Goal: Task Accomplishment & Management: Use online tool/utility

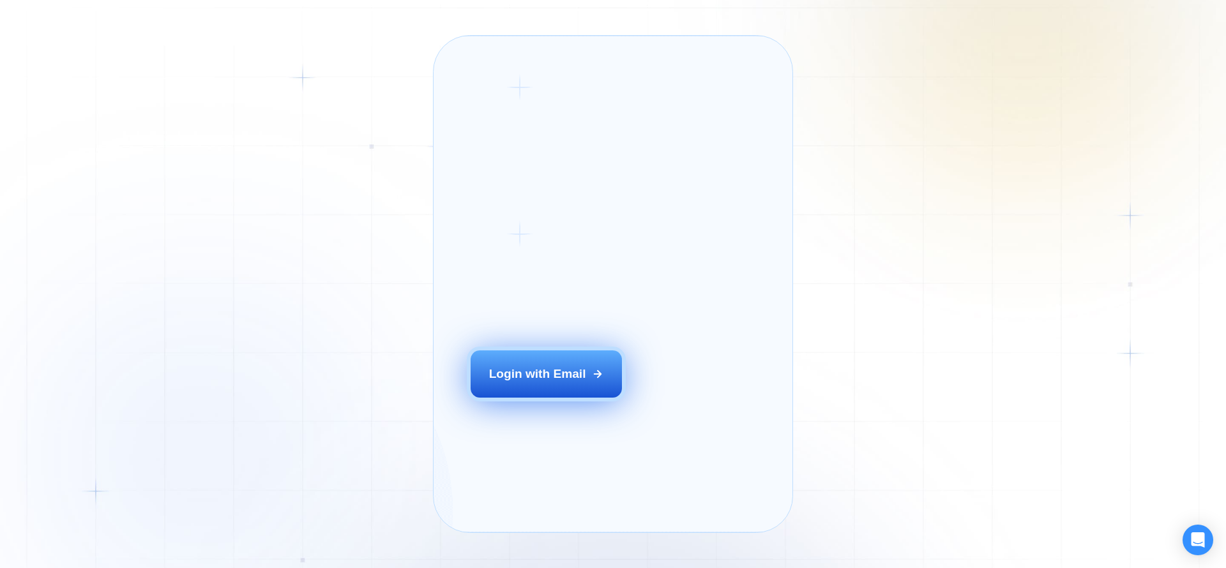
click at [556, 386] on button "Login with Email" at bounding box center [547, 374] width 152 height 47
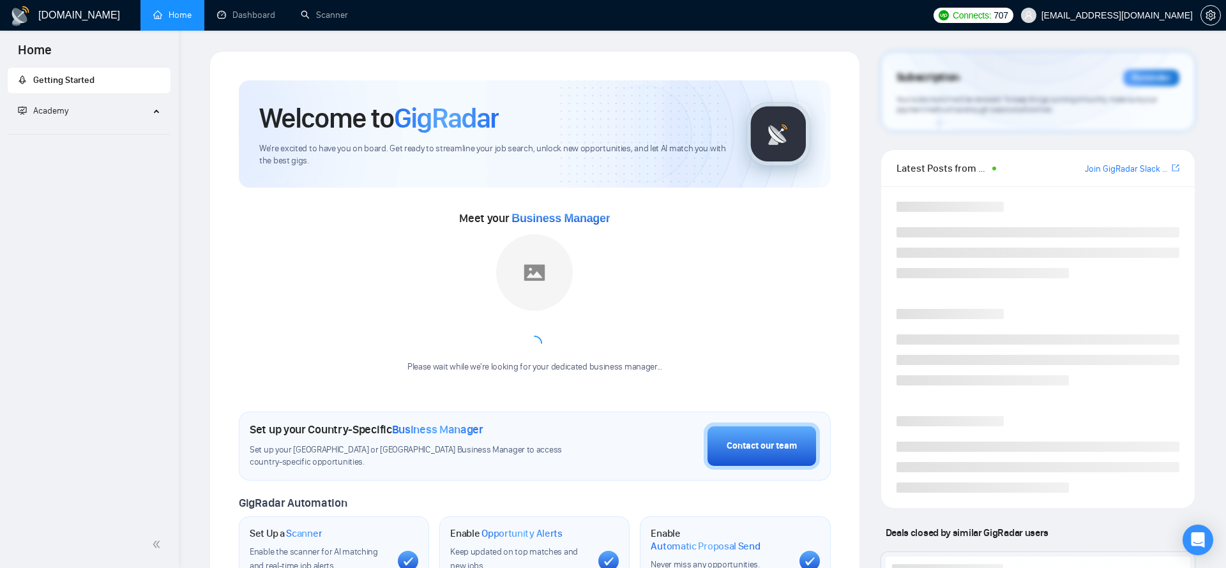
scroll to position [3, 0]
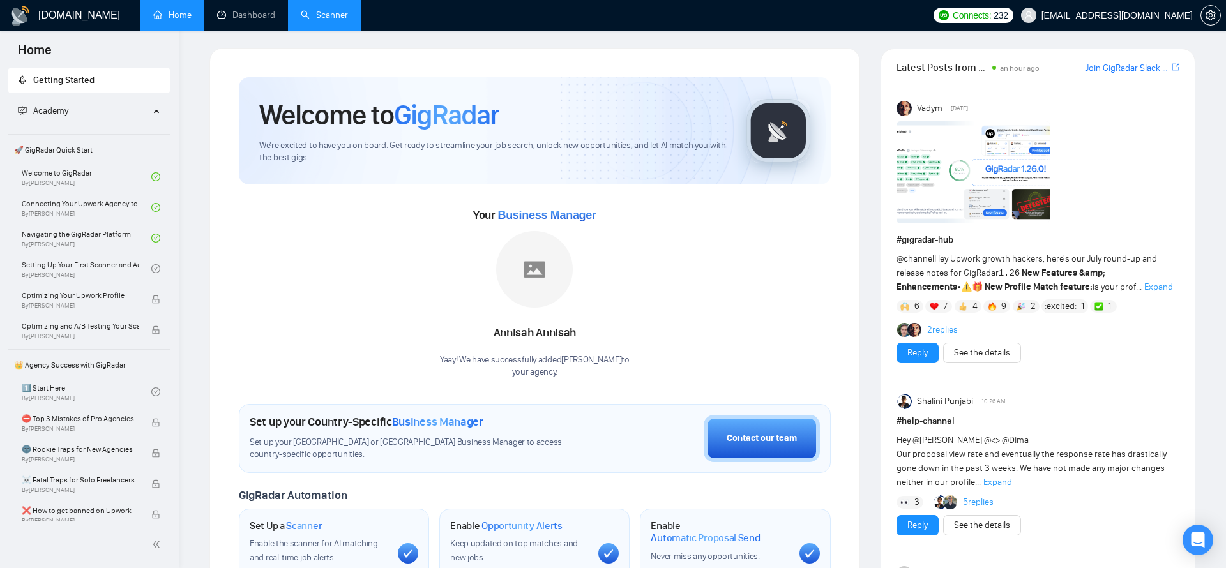
click at [339, 17] on link "Scanner" at bounding box center [324, 15] width 47 height 11
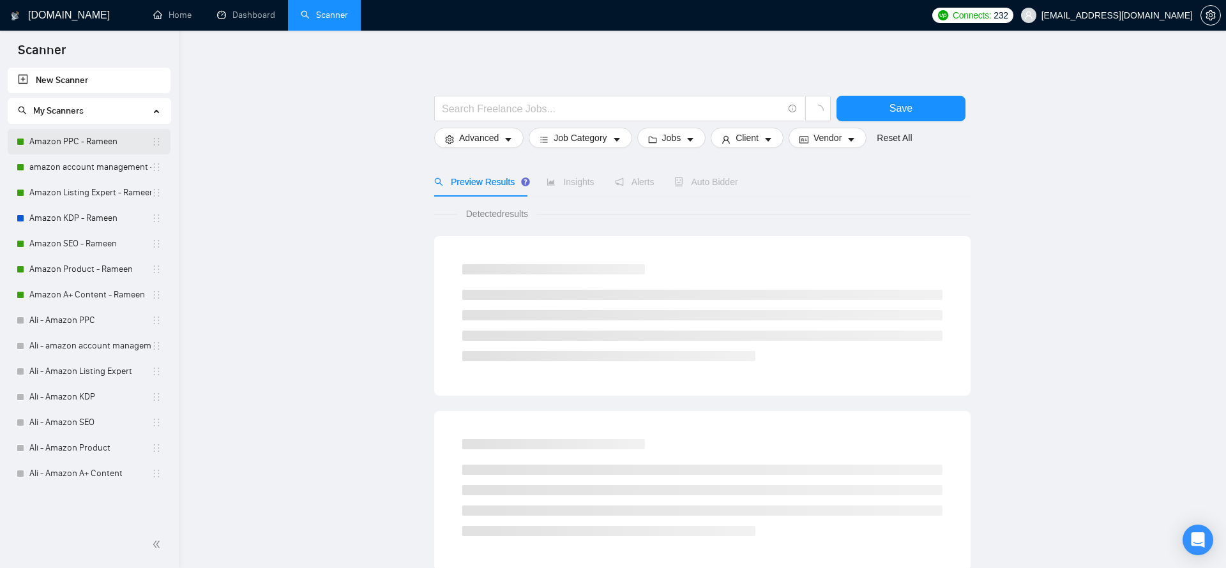
click at [49, 145] on link "Amazon PPC - Rameen" at bounding box center [90, 142] width 122 height 26
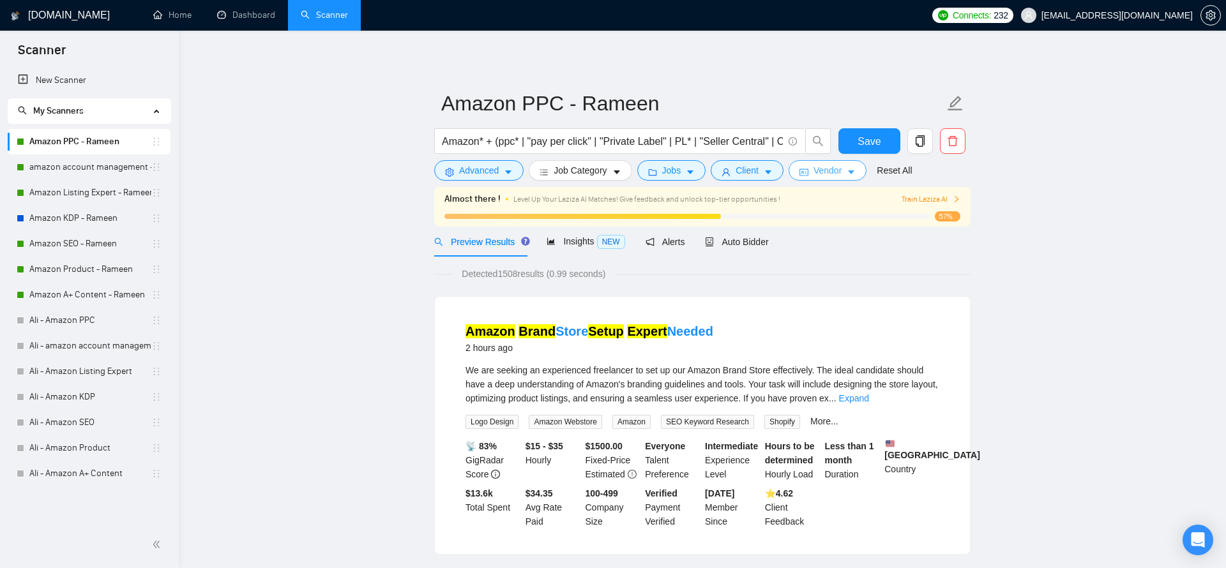
click at [853, 165] on button "Vendor" at bounding box center [828, 170] width 78 height 20
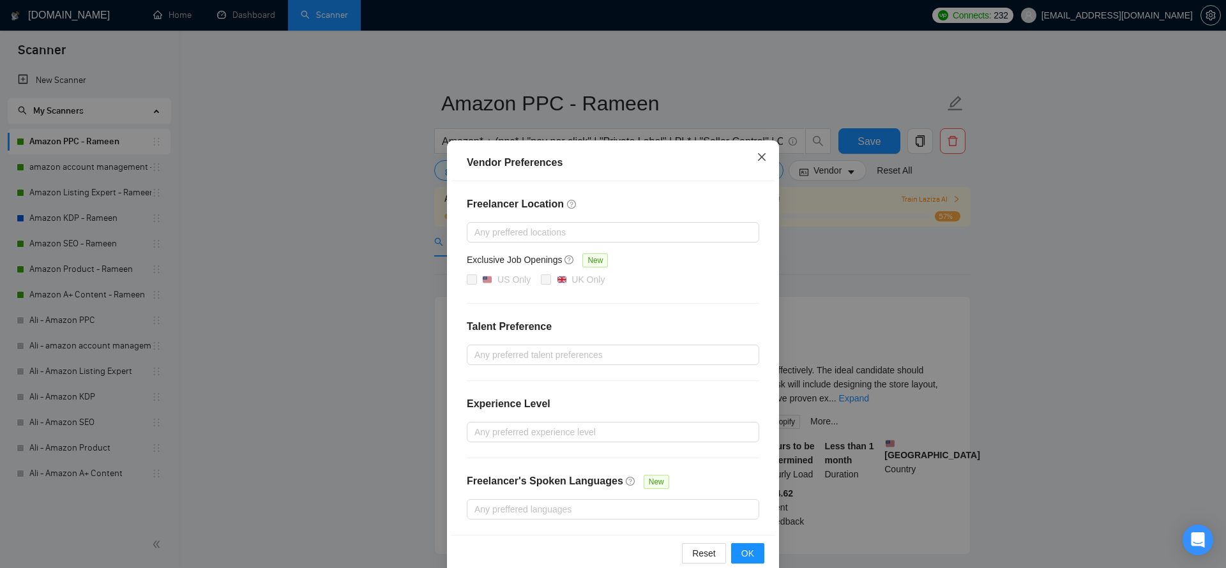
click at [765, 157] on icon "close" at bounding box center [762, 157] width 10 height 10
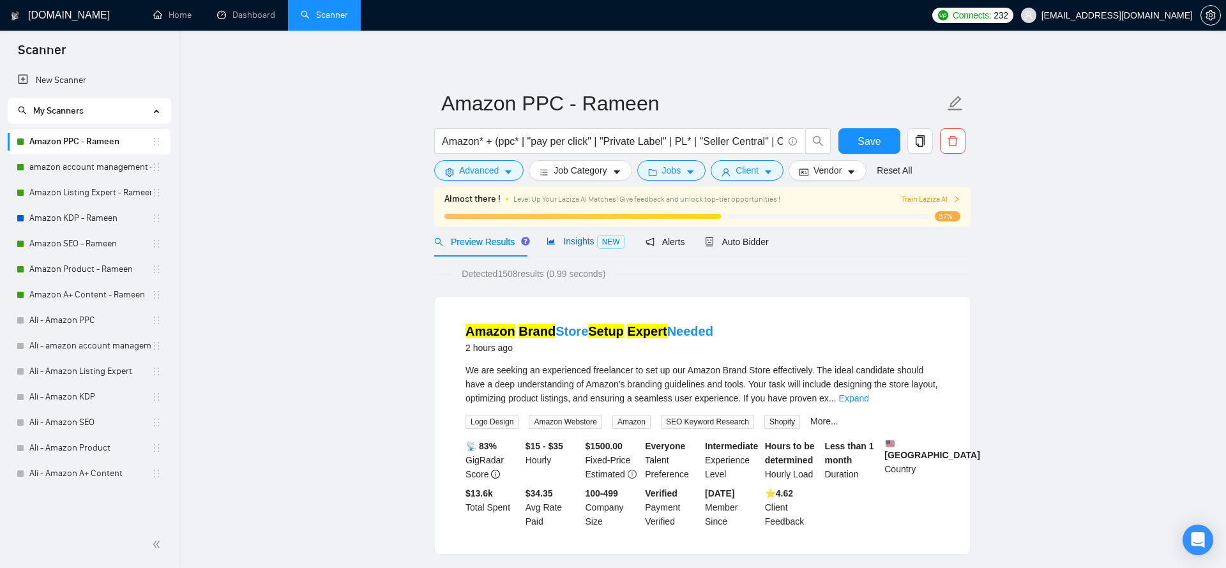
click at [585, 240] on span "Insights NEW" at bounding box center [586, 241] width 78 height 10
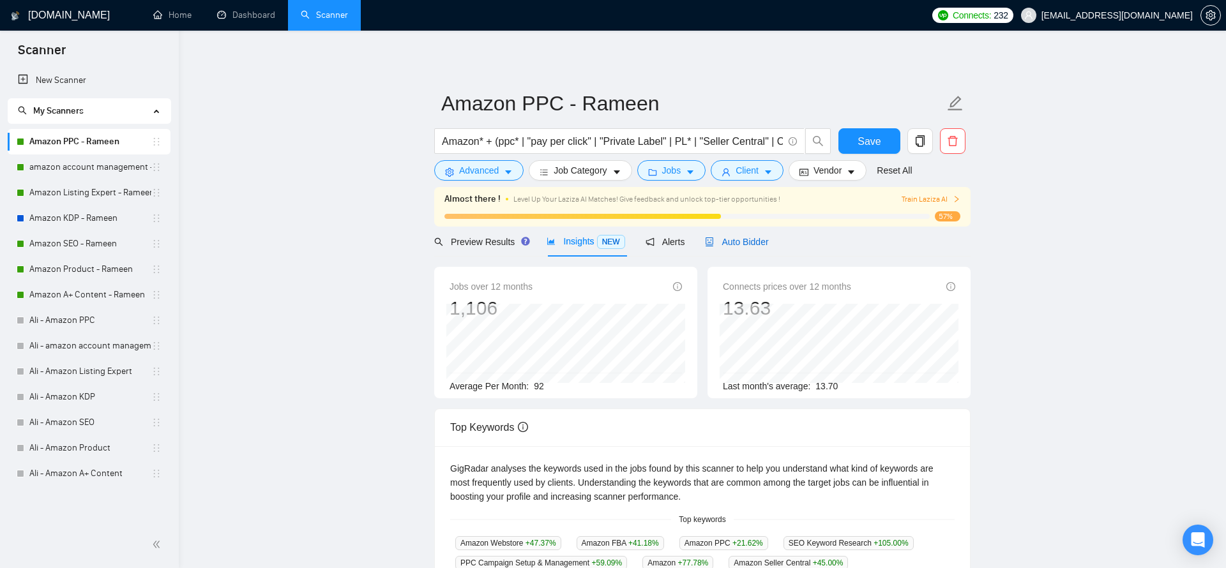
click at [736, 239] on span "Auto Bidder" at bounding box center [736, 242] width 63 height 10
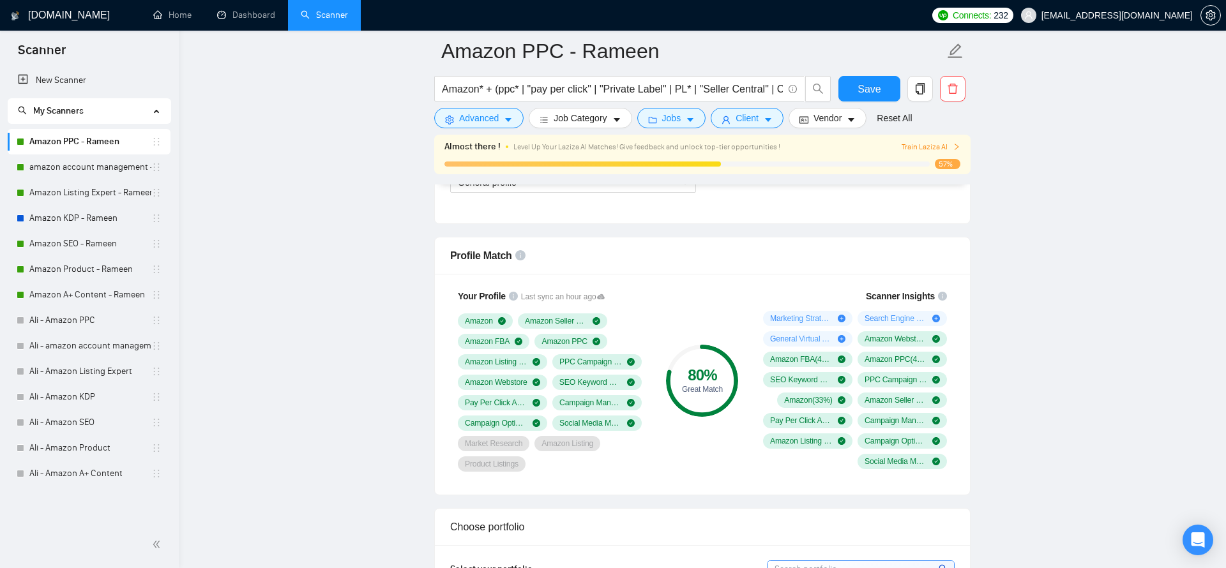
scroll to position [833, 0]
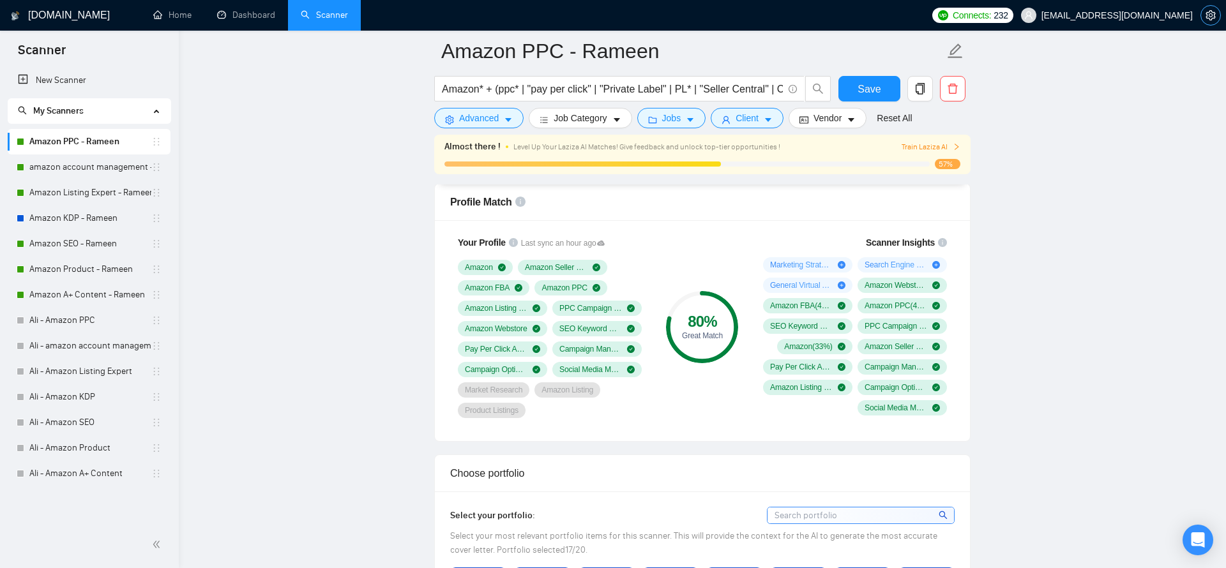
click at [1214, 15] on icon "setting" at bounding box center [1211, 15] width 10 height 10
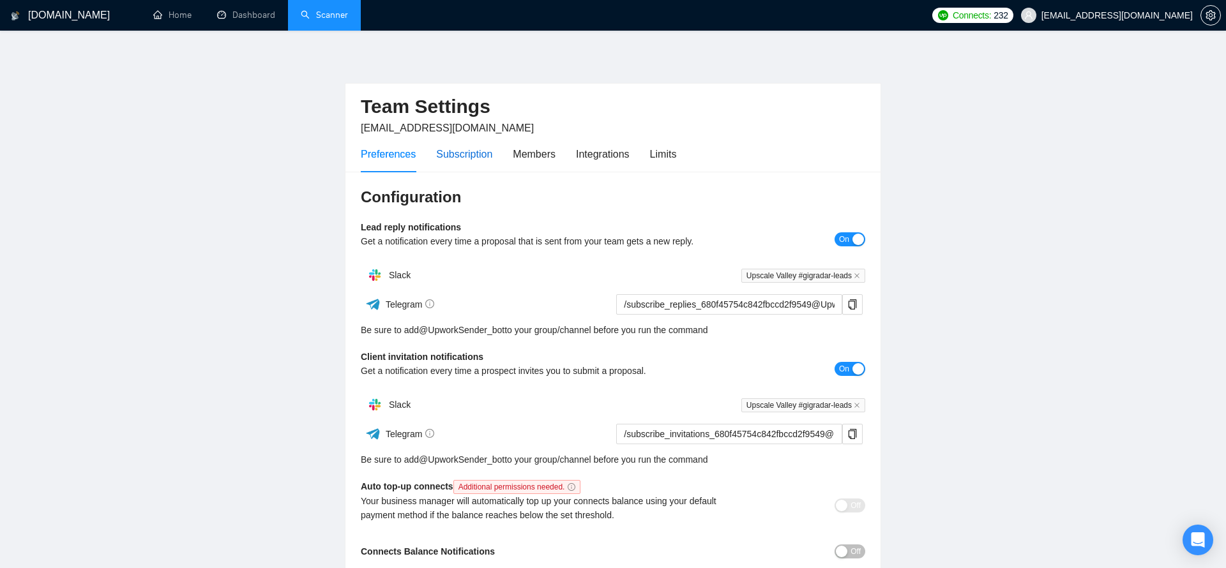
click at [471, 155] on div "Subscription" at bounding box center [464, 154] width 56 height 16
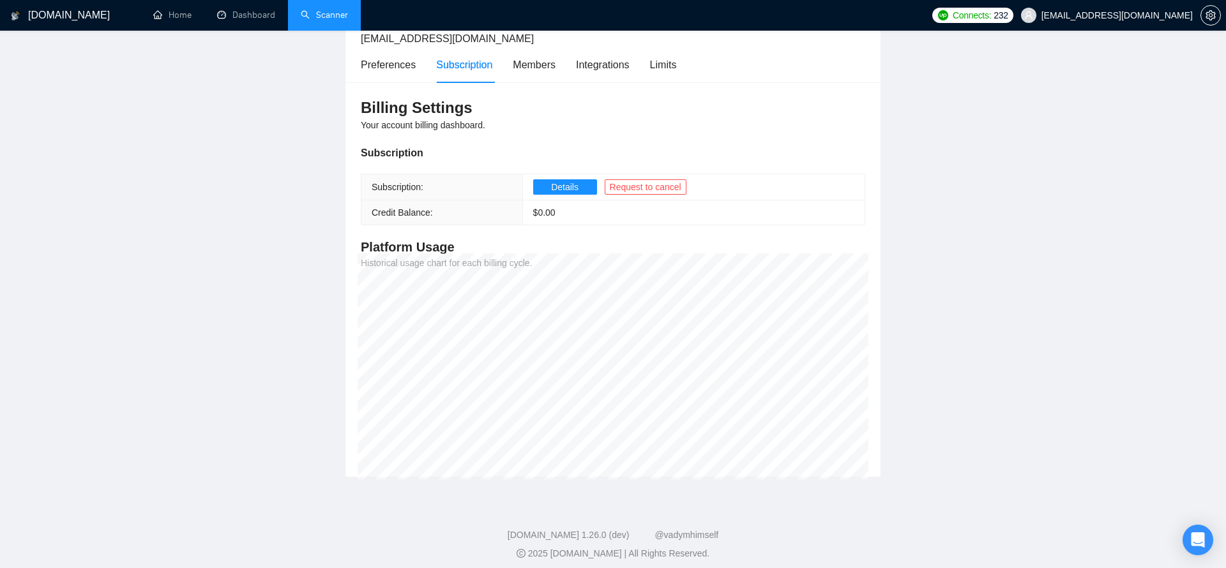
scroll to position [97, 0]
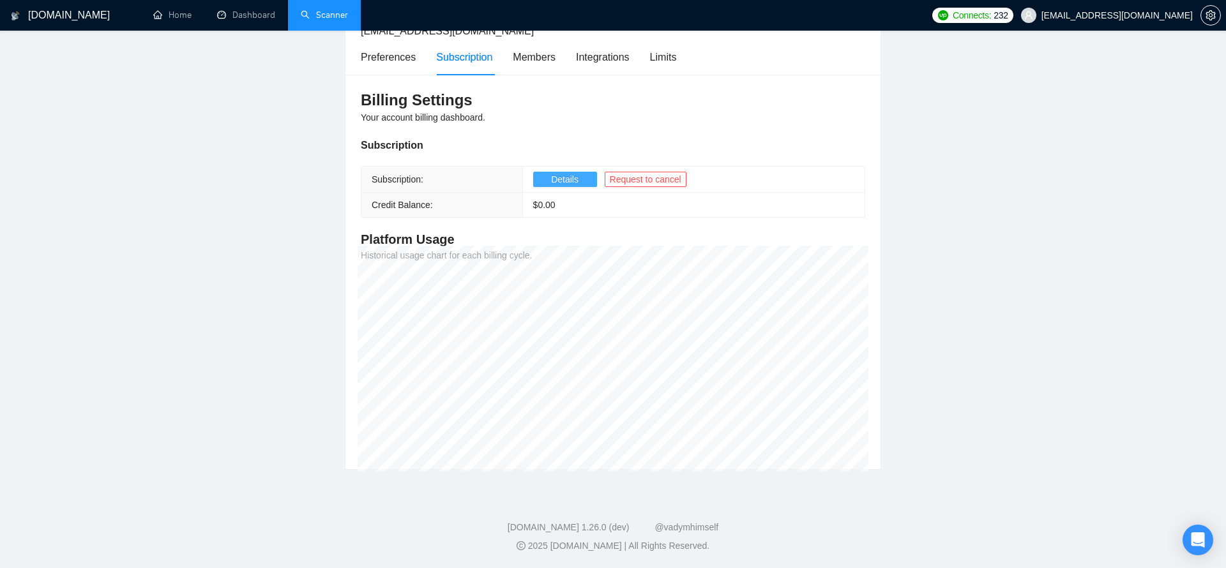
click at [553, 183] on span "Details" at bounding box center [564, 179] width 27 height 14
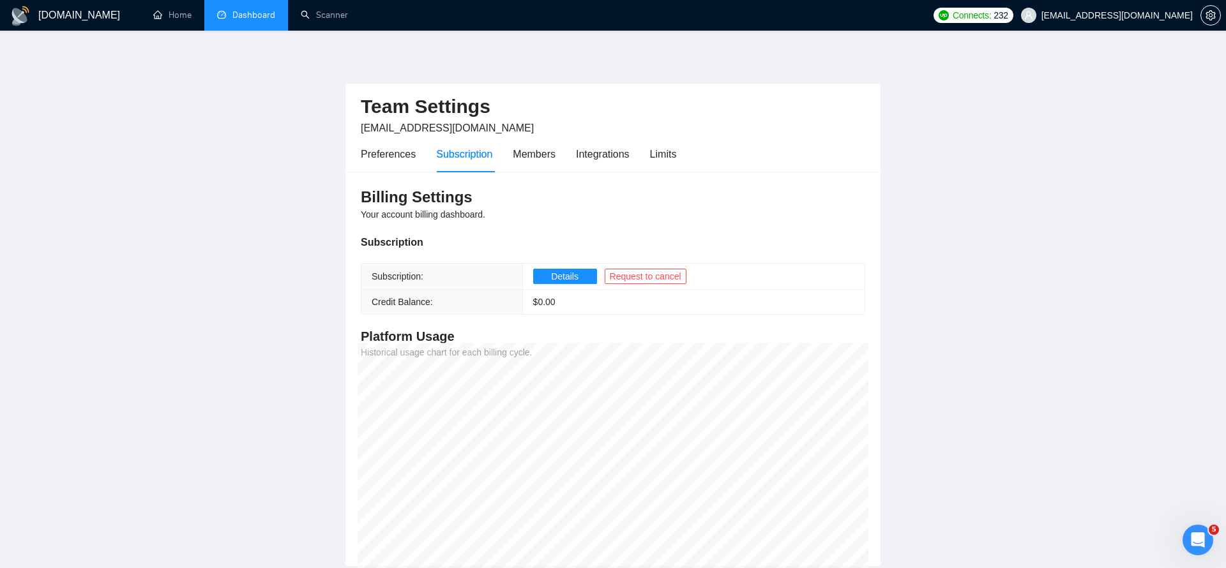
click at [244, 18] on link "Dashboard" at bounding box center [246, 15] width 58 height 11
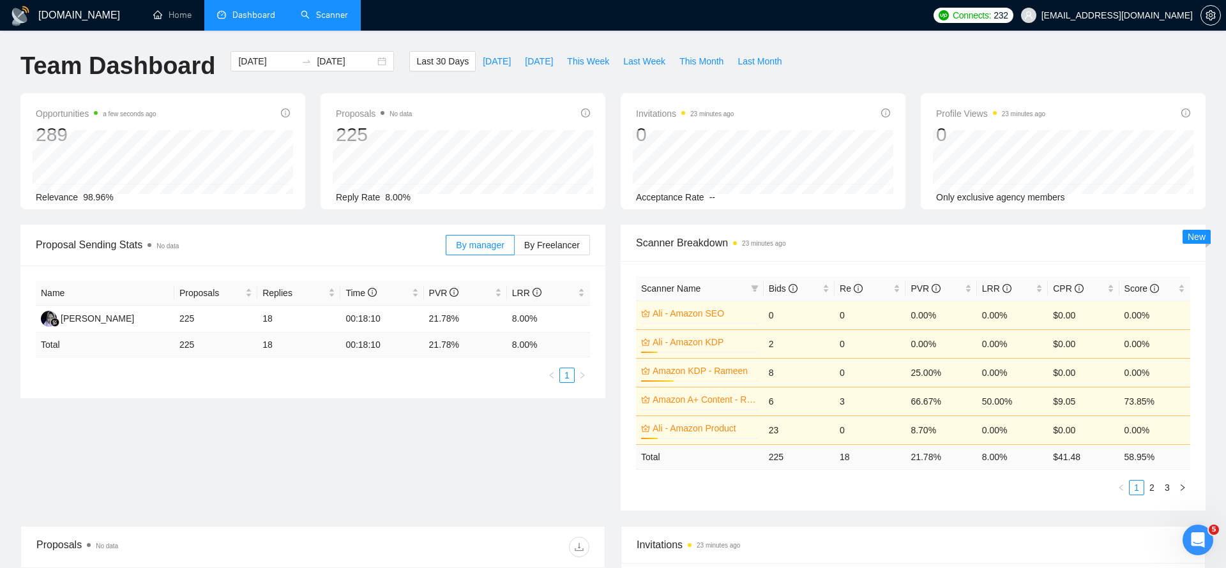
click at [323, 10] on link "Scanner" at bounding box center [324, 15] width 47 height 11
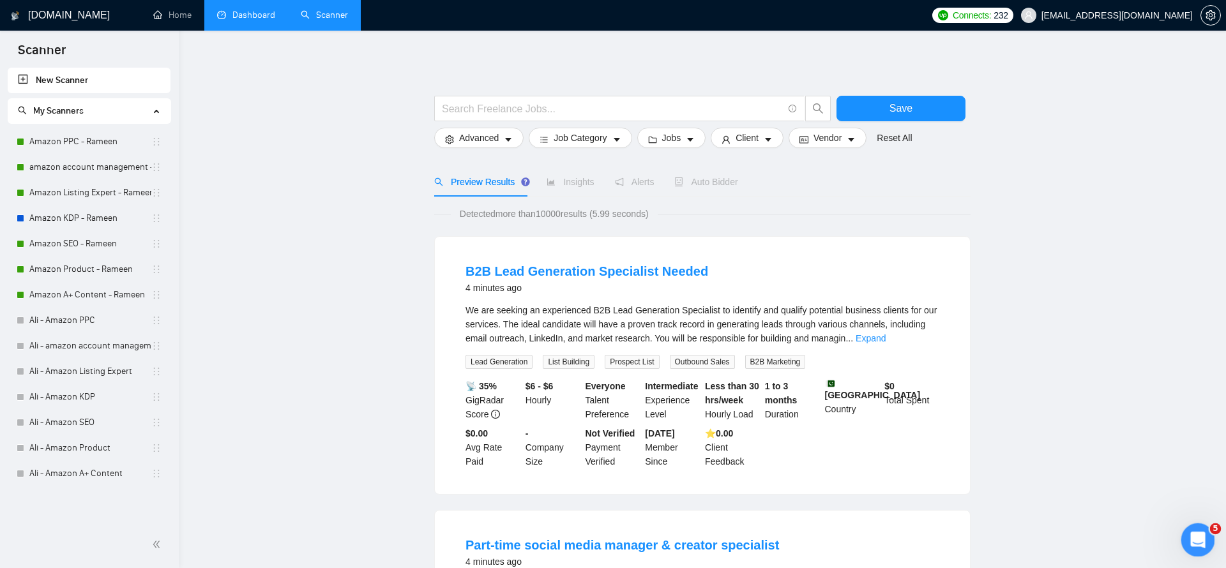
click at [1194, 529] on icon "Open Intercom Messenger" at bounding box center [1196, 538] width 21 height 21
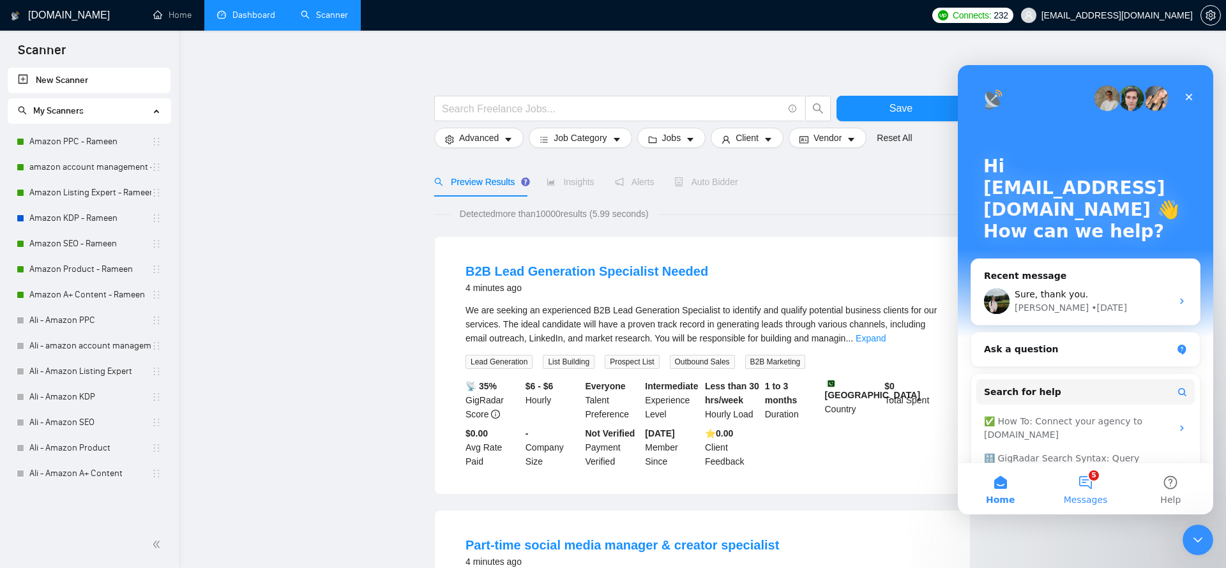
click at [1090, 476] on button "5 Messages" at bounding box center [1085, 489] width 85 height 51
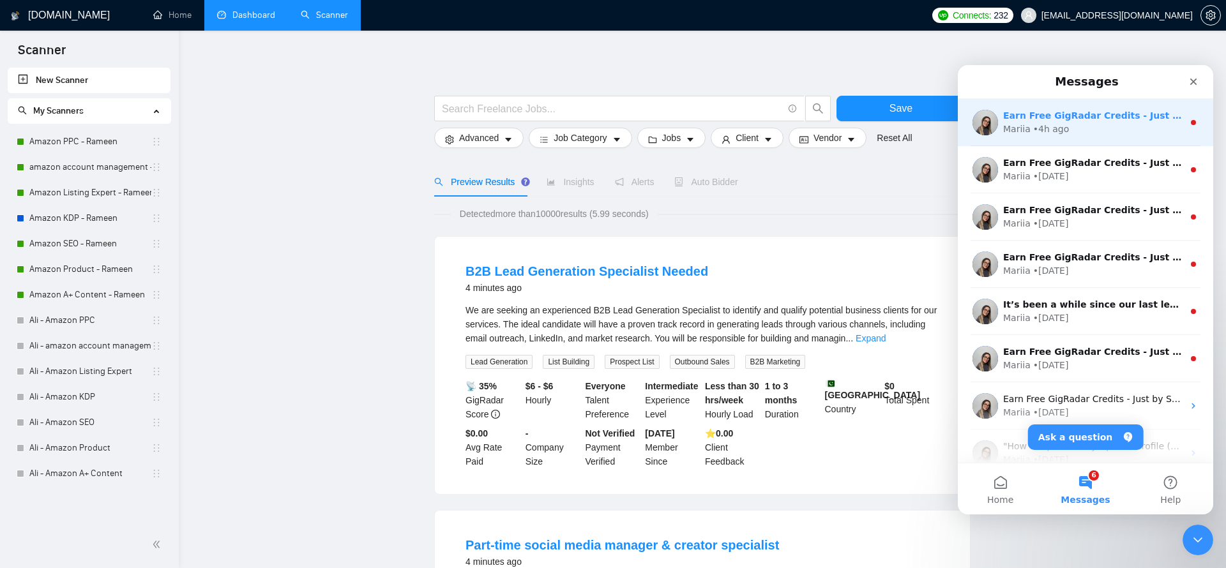
click at [1055, 137] on div "Earn Free GigRadar Credits - Just by Sharing Your Story! 💬 Want more credits fo…" at bounding box center [1085, 122] width 255 height 47
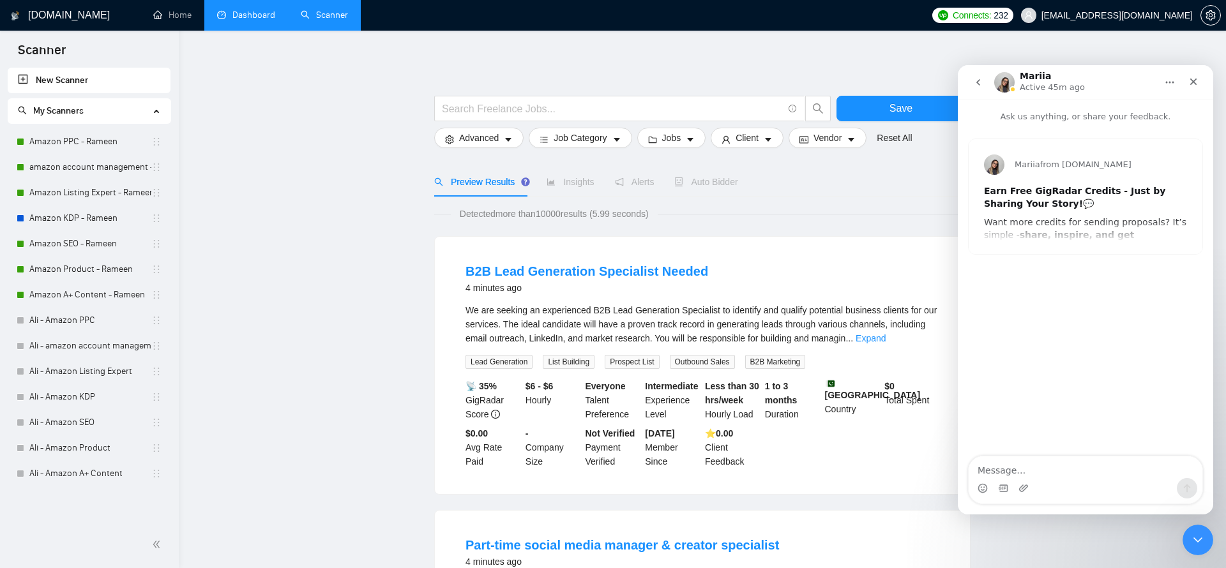
click at [974, 83] on icon "go back" at bounding box center [978, 82] width 10 height 10
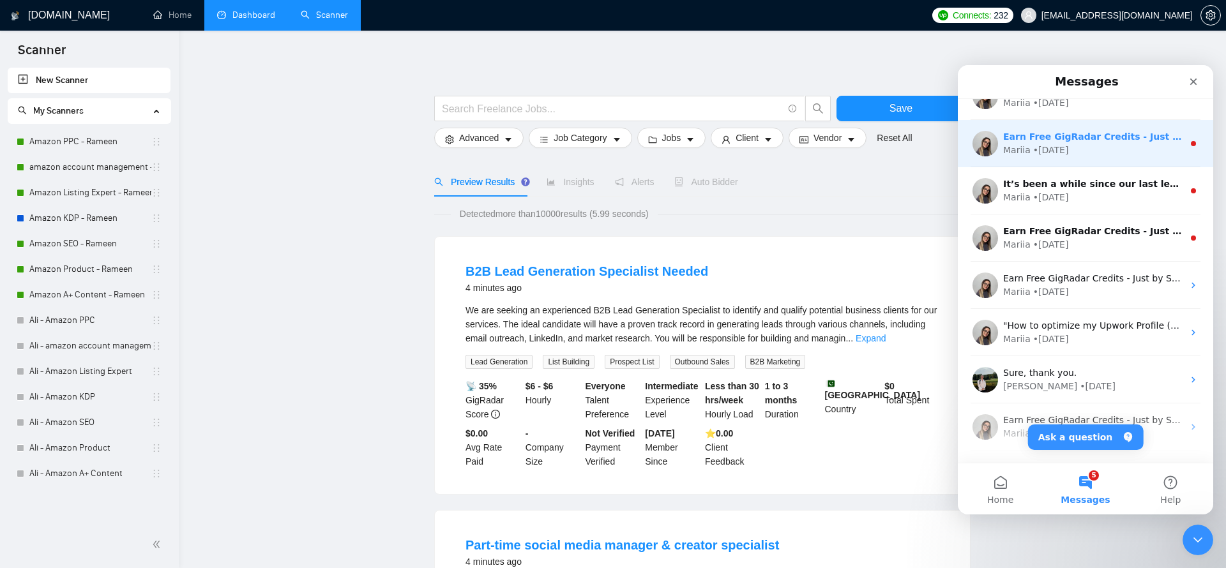
scroll to position [160, 0]
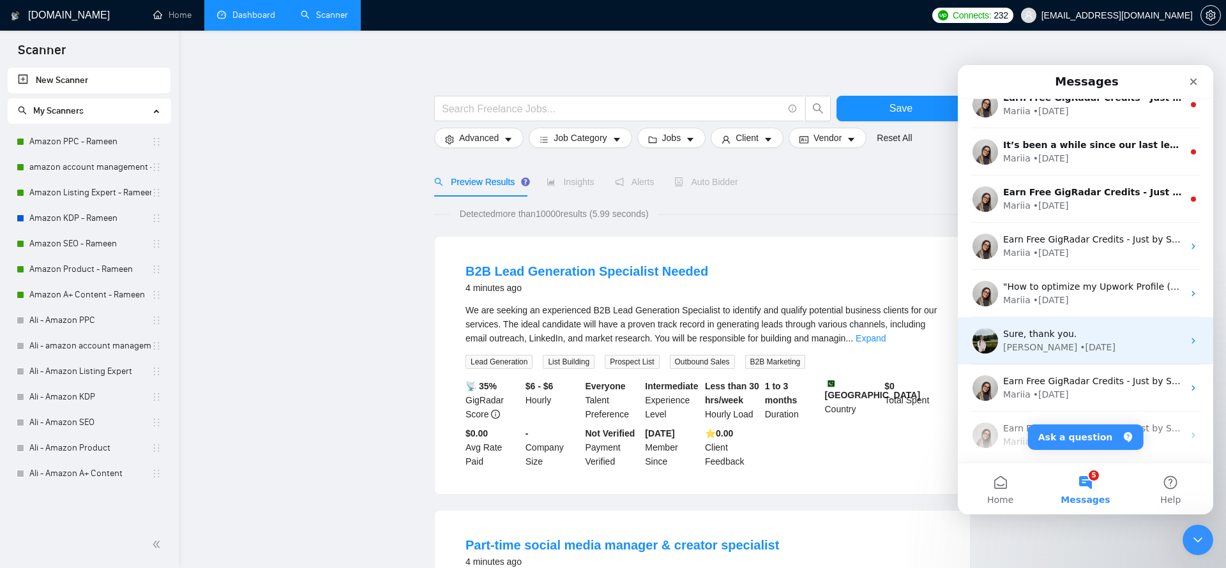
click at [1074, 345] on div "Viktor • 1w ago" at bounding box center [1093, 347] width 180 height 13
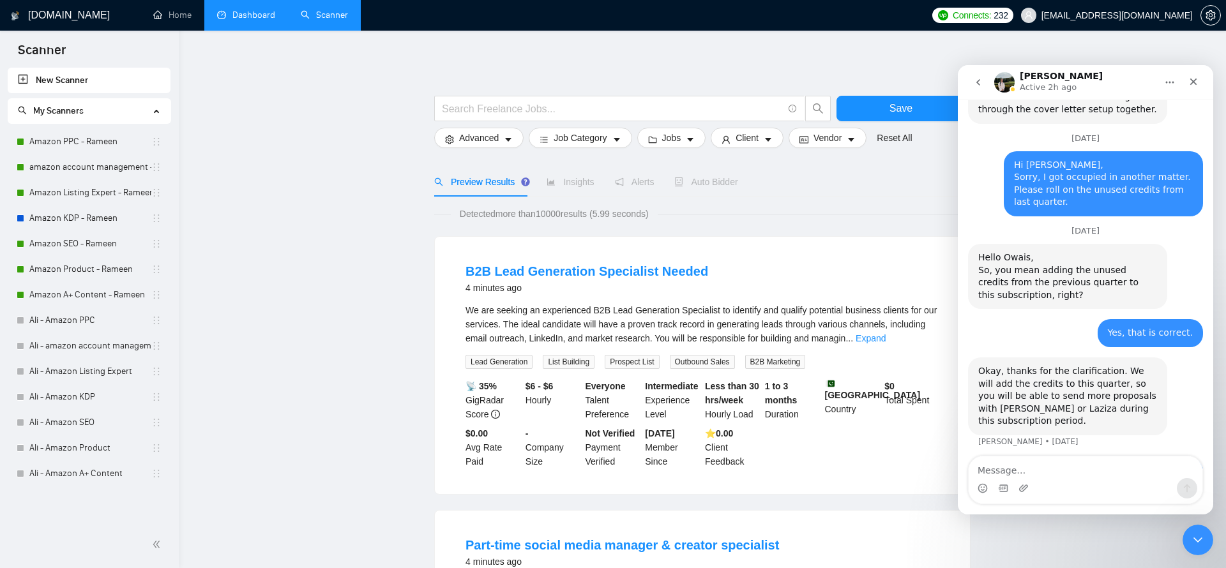
scroll to position [3227, 0]
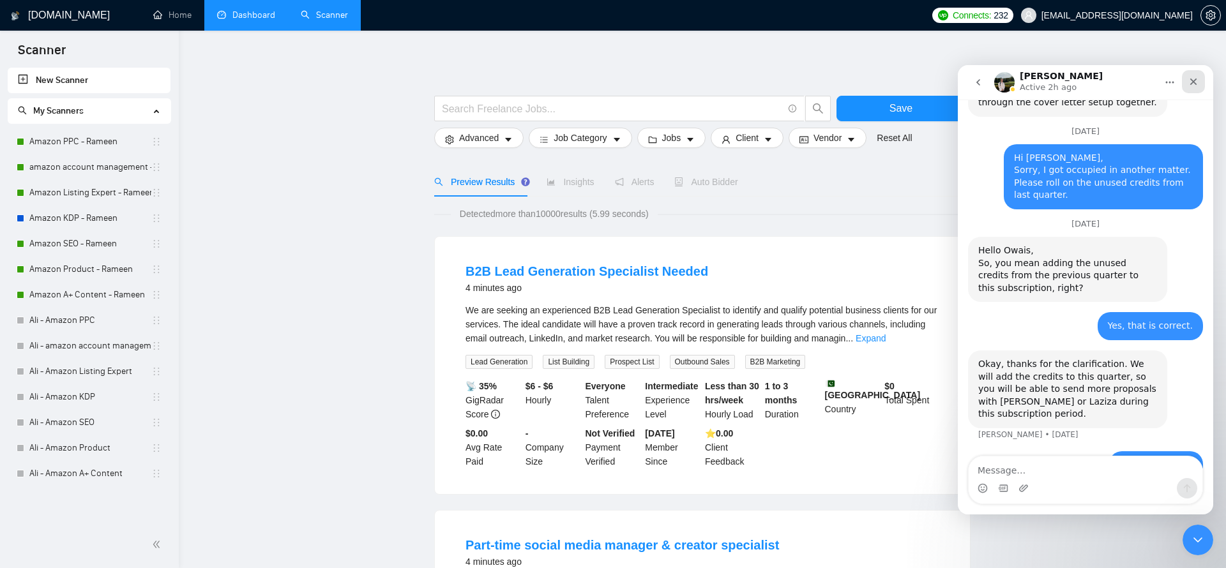
click at [1191, 79] on icon "Close" at bounding box center [1194, 82] width 7 height 7
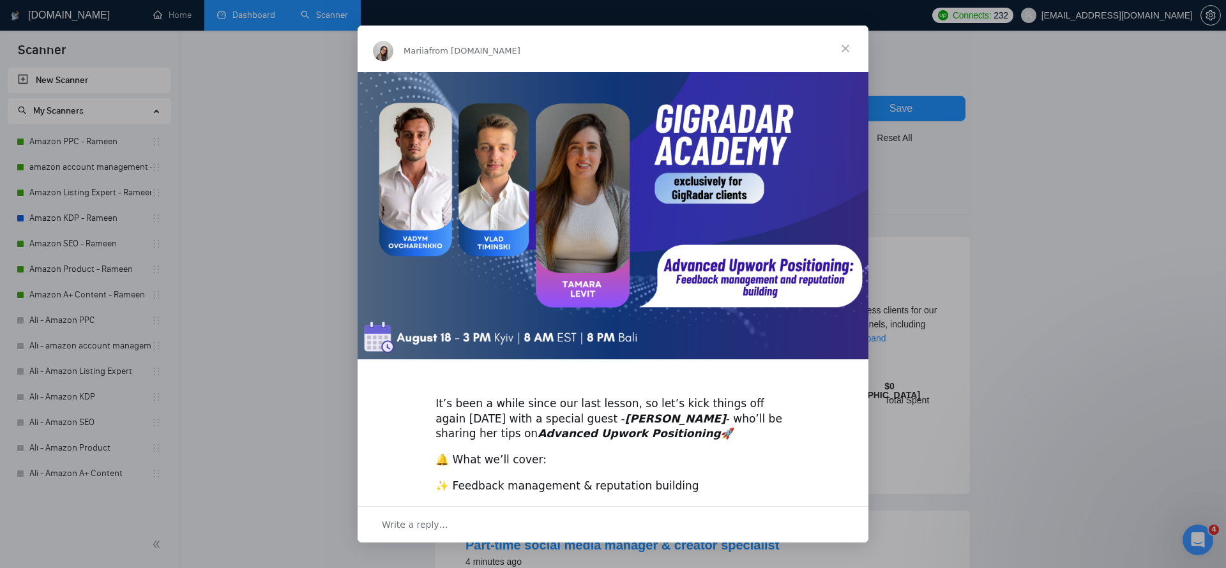
click at [842, 47] on span "Close" at bounding box center [846, 49] width 46 height 46
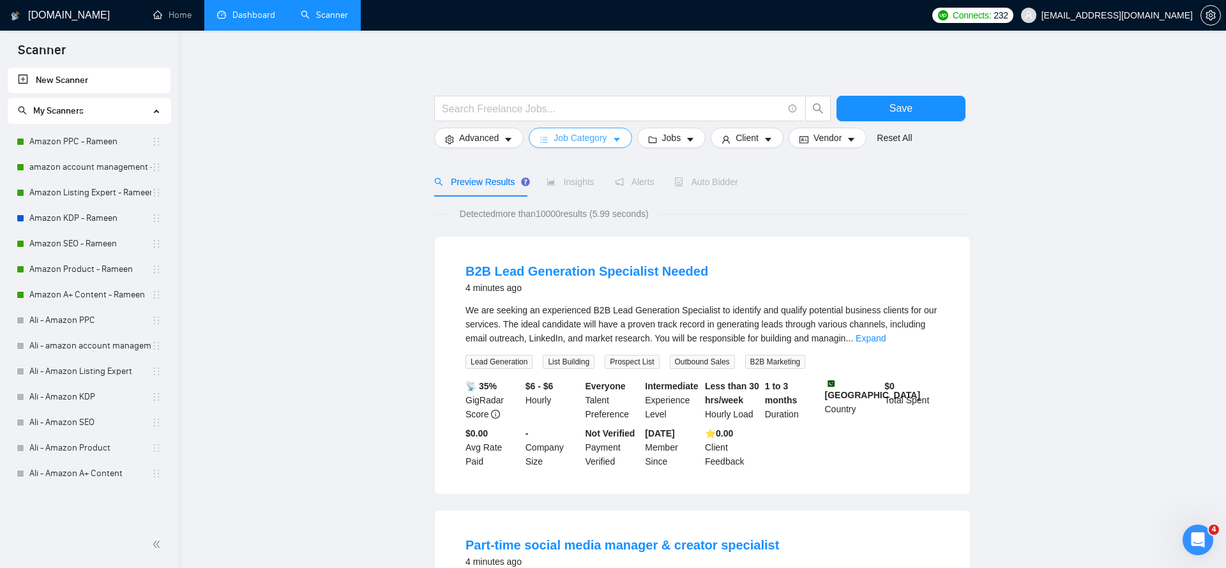
click at [625, 135] on button "Job Category" at bounding box center [580, 138] width 103 height 20
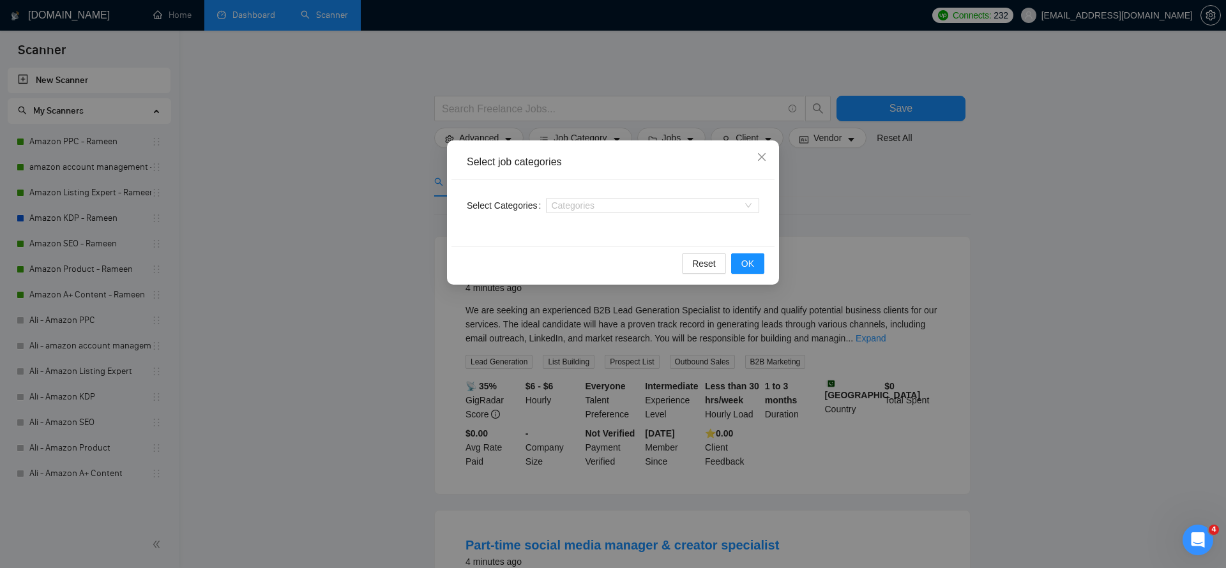
click at [379, 166] on div "Select job categories Select Categories Categories Reset OK" at bounding box center [613, 284] width 1226 height 568
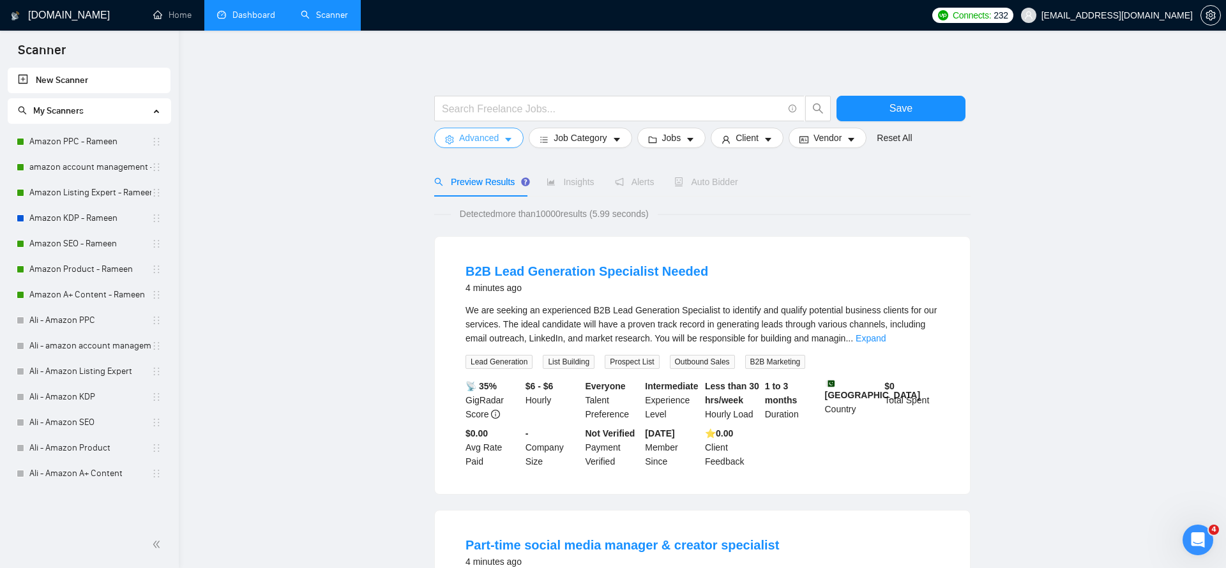
click at [503, 142] on button "Advanced" at bounding box center [478, 138] width 89 height 20
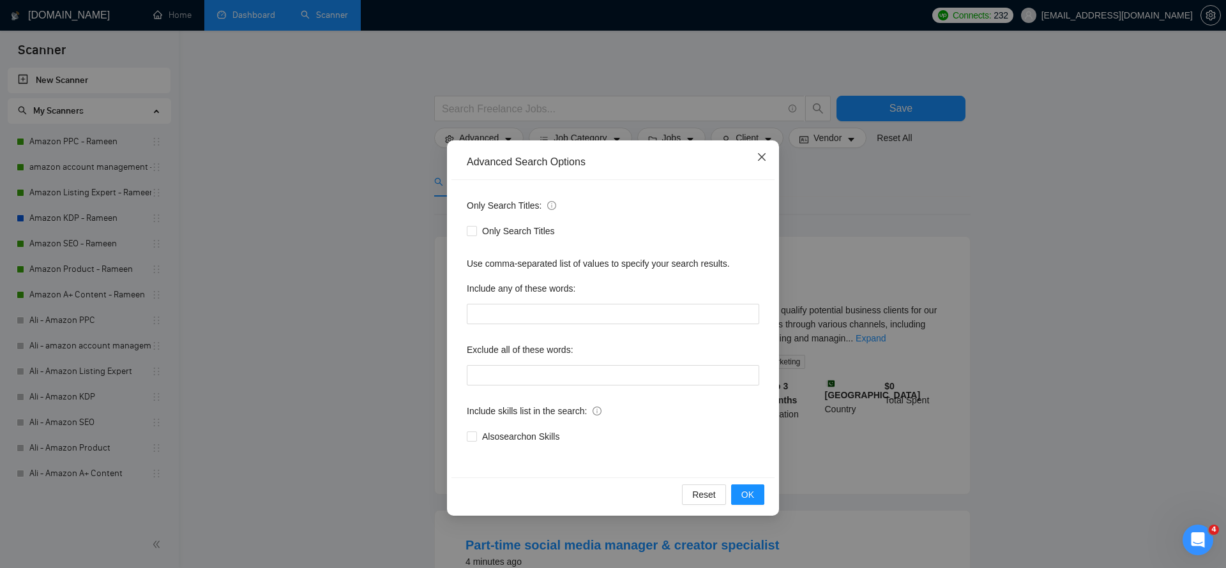
click at [761, 157] on icon "close" at bounding box center [762, 157] width 10 height 10
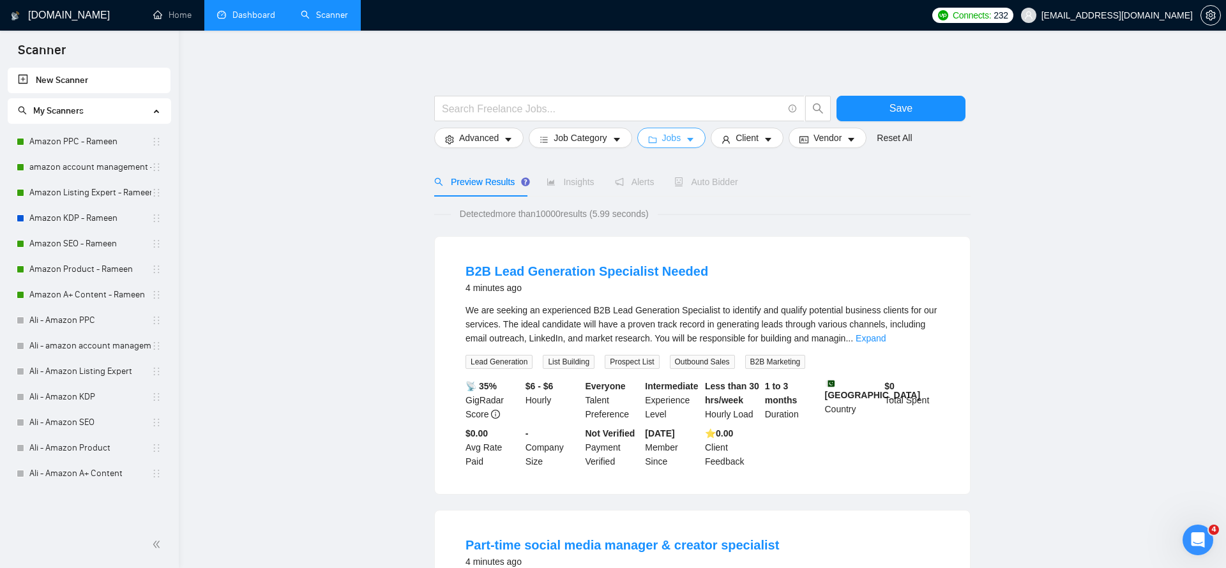
click at [706, 137] on button "Jobs" at bounding box center [671, 138] width 69 height 20
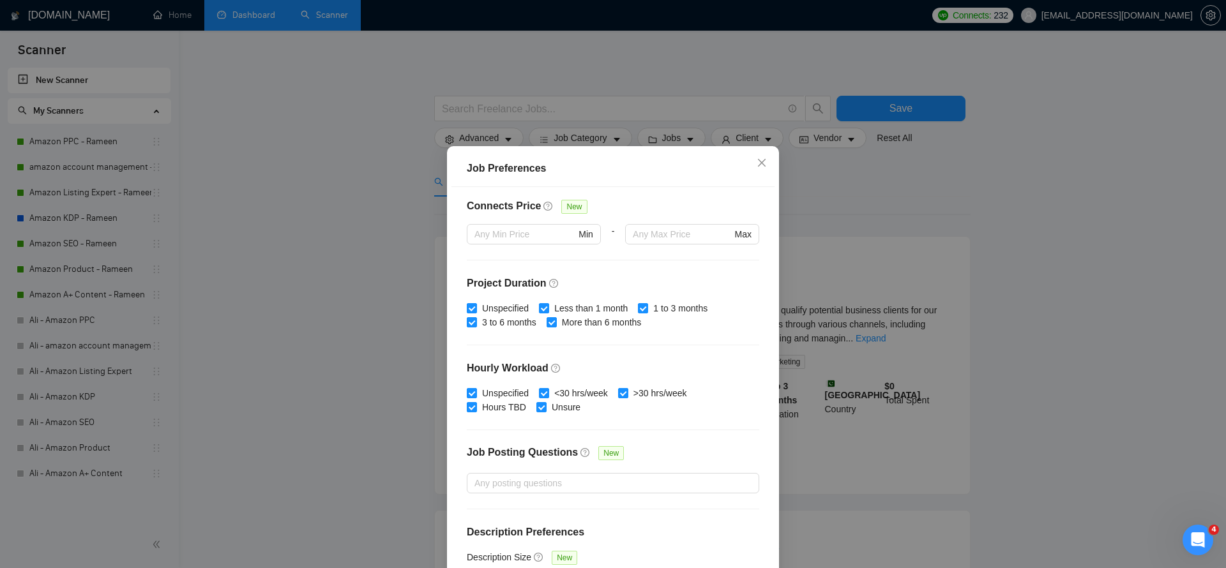
scroll to position [323, 0]
